Goal: Ask a question: Seek information or help from site administrators or community

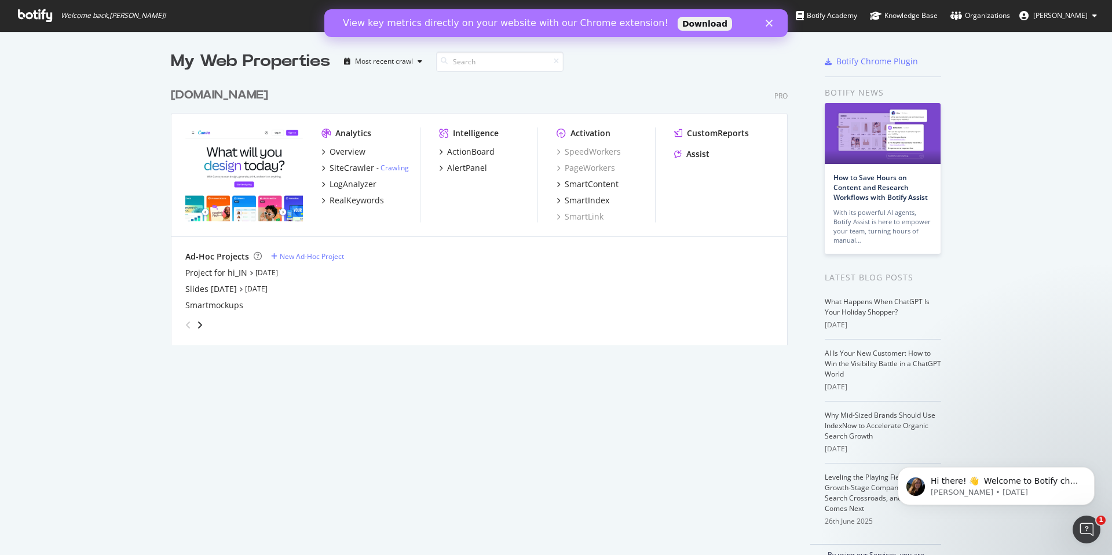
click at [781, 138] on div "Analytics Overview SiteCrawler - Crawling LogAnalyzer RealKeywords Intelligence…" at bounding box center [478, 174] width 615 height 123
click at [693, 163] on div "CustomReports Assist" at bounding box center [723, 145] width 99 height 37
click at [694, 159] on div "Assist" at bounding box center [697, 154] width 23 height 12
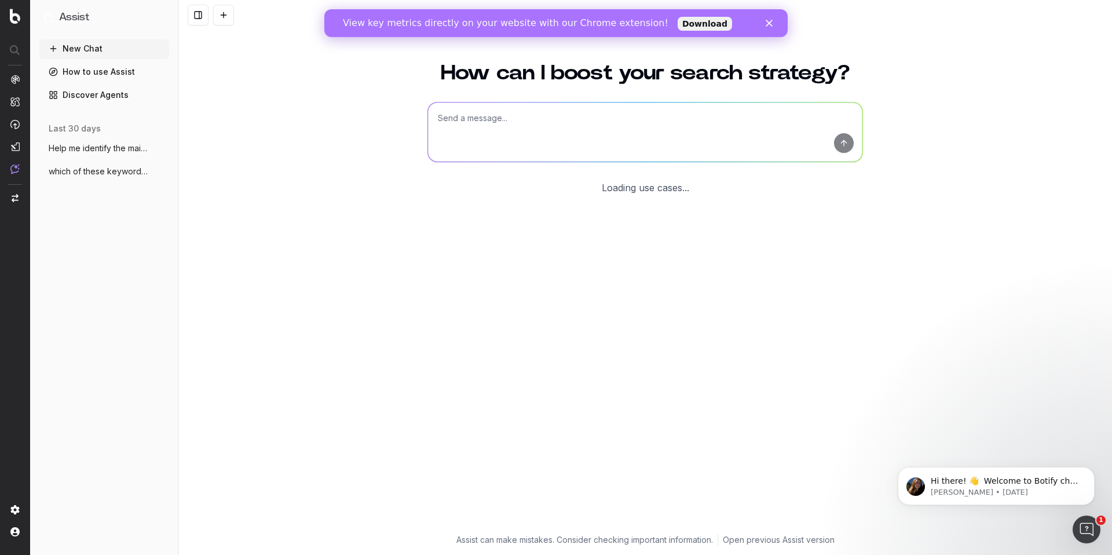
click at [636, 138] on textarea at bounding box center [645, 131] width 434 height 59
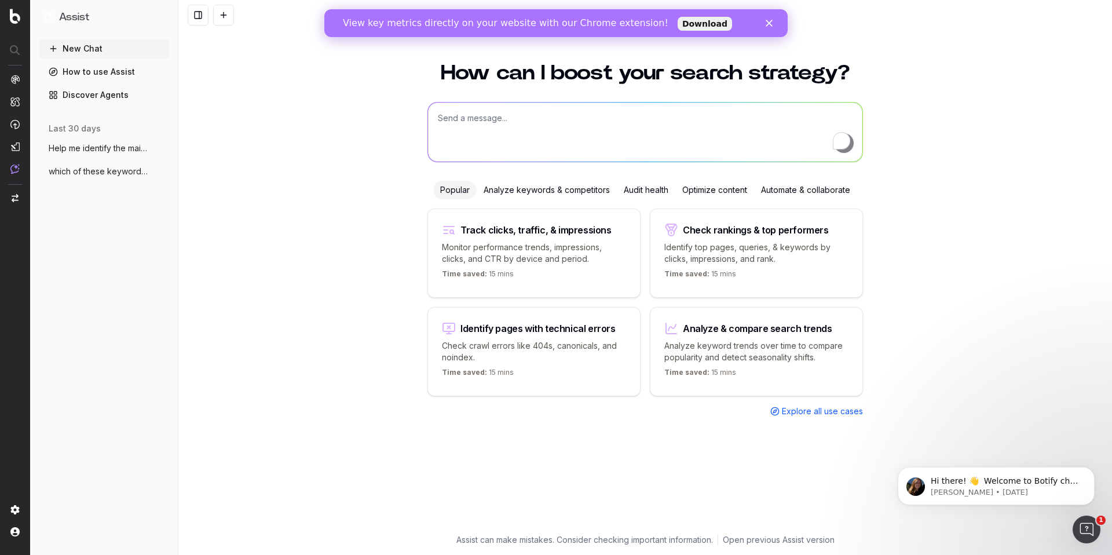
paste textarea "excel to pdf canva webp to pdf canva how to save a webpage as a pdf canva how t…"
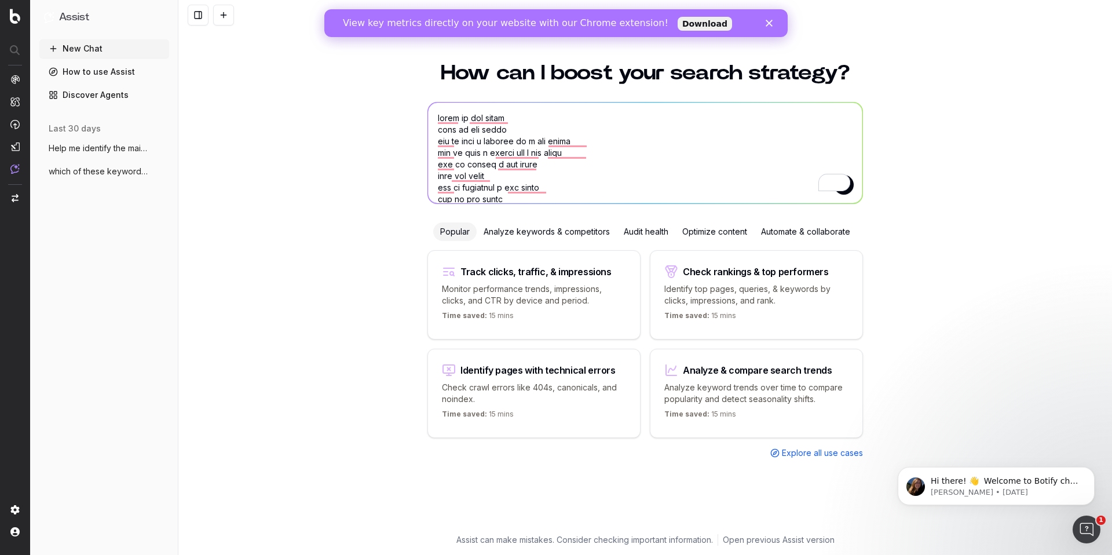
click at [437, 113] on textarea "To enrich screen reader interactions, please activate Accessibility in Grammarl…" at bounding box center [645, 152] width 434 height 101
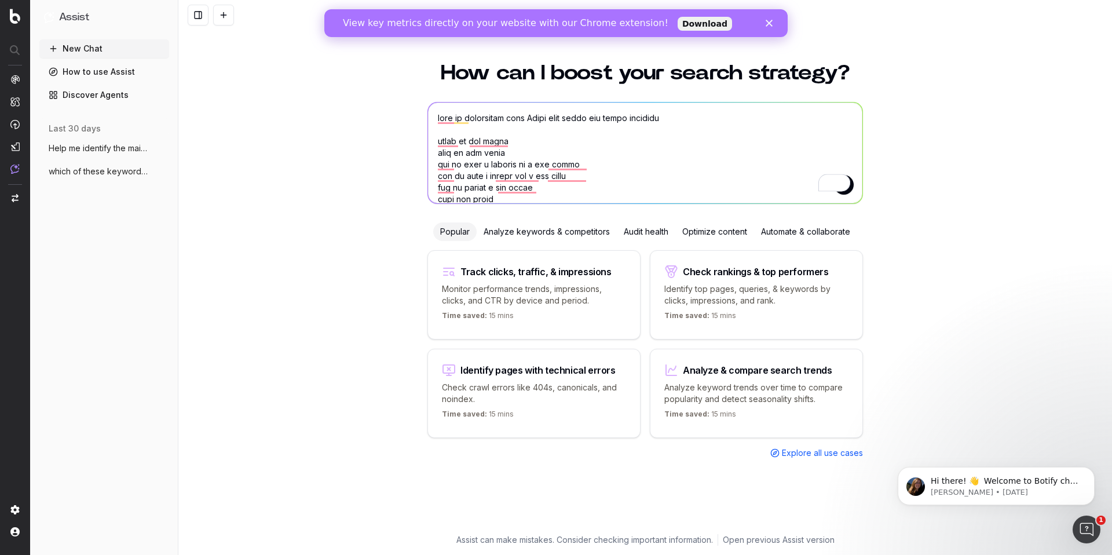
type textarea "help me understand what Canva page ranks for these keywords: excel to pdf canva…"
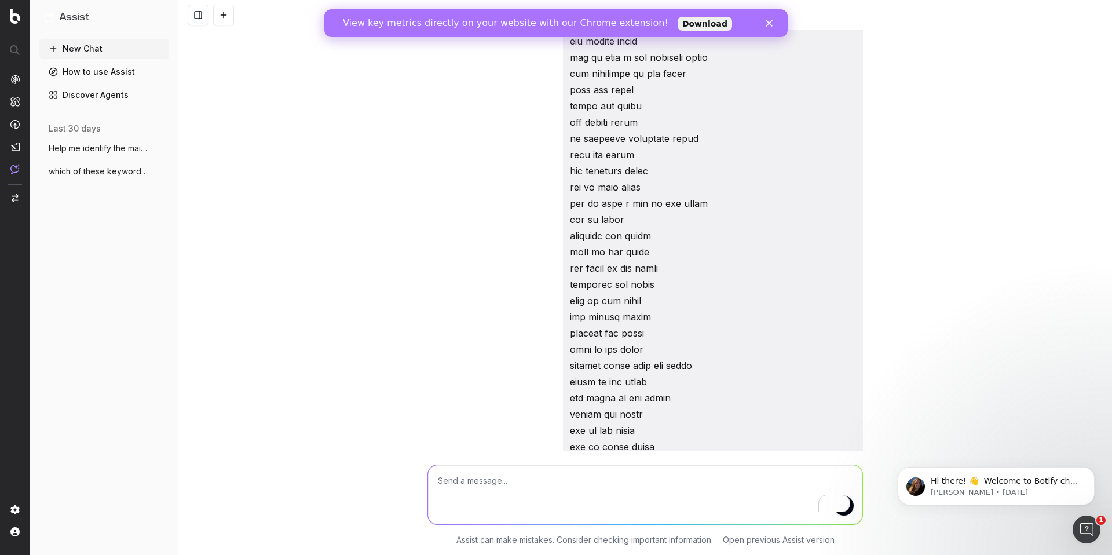
scroll to position [430, 0]
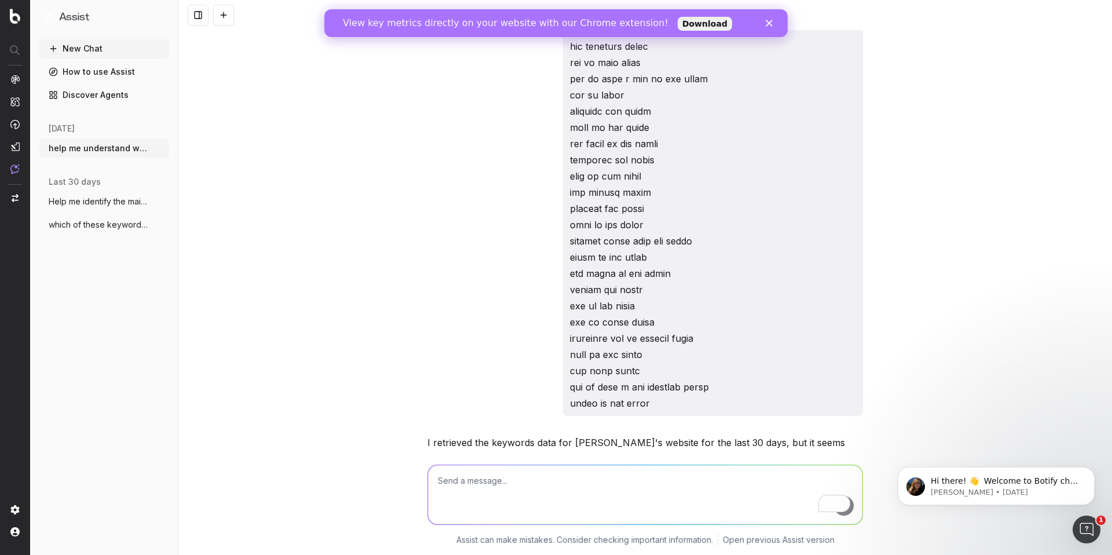
scroll to position [663, 0]
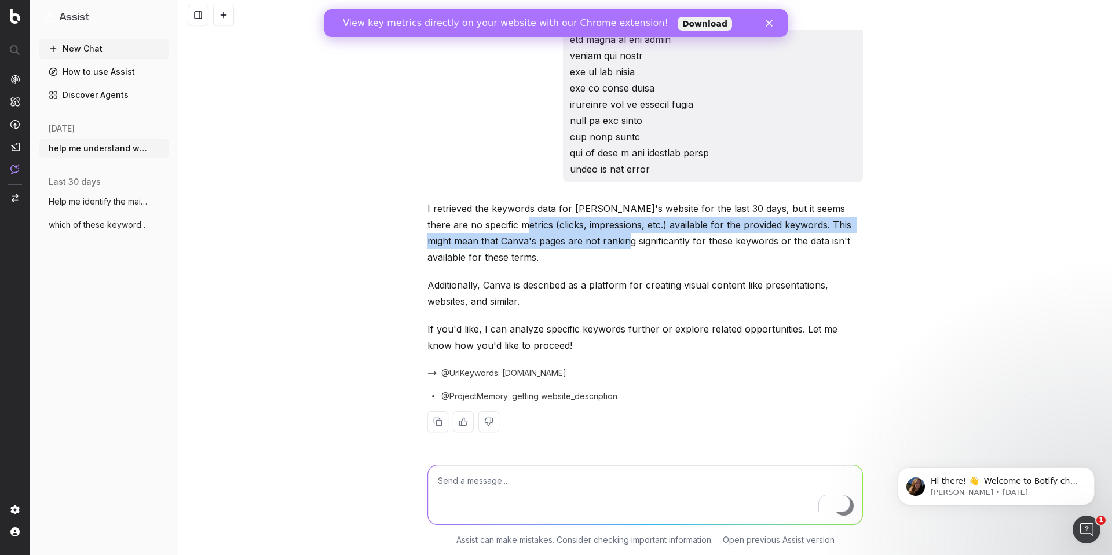
drag, startPoint x: 502, startPoint y: 219, endPoint x: 604, endPoint y: 246, distance: 105.5
click at [604, 247] on p "I retrieved the keywords data for [PERSON_NAME]'s website for the last 30 days,…" at bounding box center [644, 232] width 435 height 65
click at [604, 246] on p "I retrieved the keywords data for [PERSON_NAME]'s website for the last 30 days,…" at bounding box center [644, 232] width 435 height 65
